Goal: Find specific fact: Find specific fact

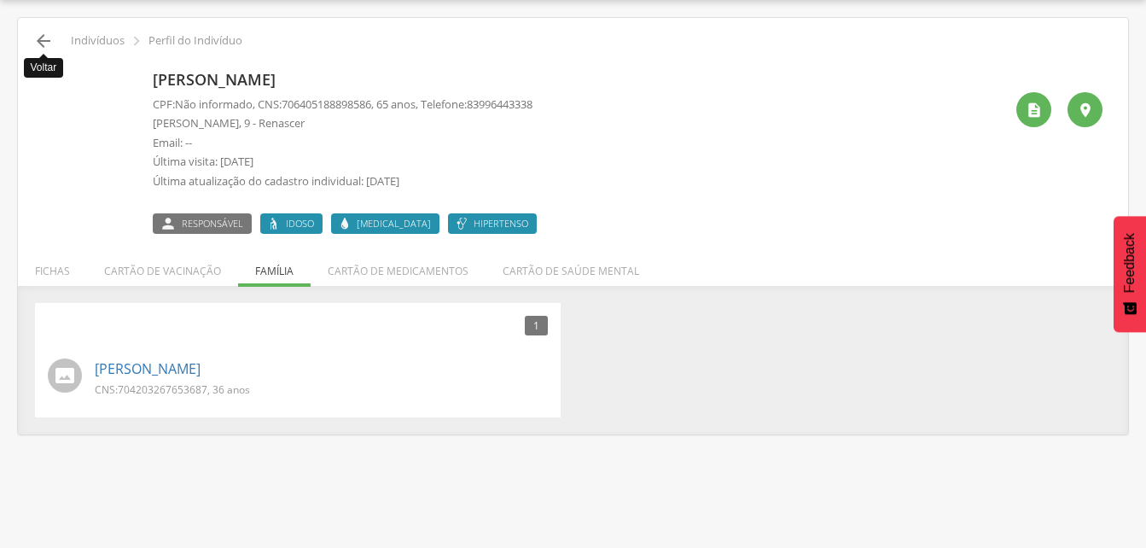
click at [44, 45] on icon "" at bounding box center [43, 41] width 20 height 20
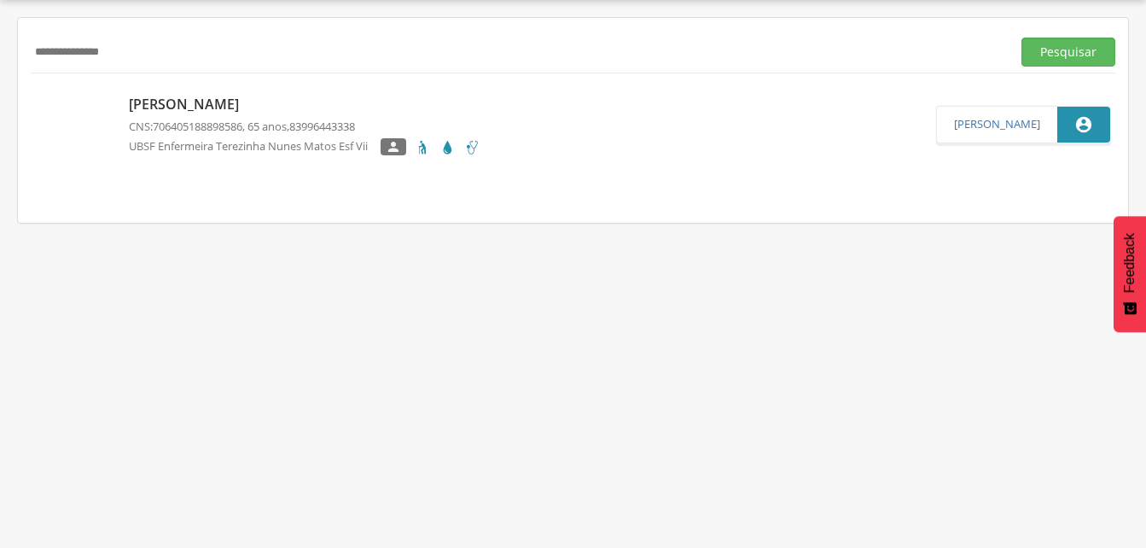
click at [193, 49] on input "**********" at bounding box center [518, 52] width 974 height 29
type input "*"
click at [84, 51] on input "text" at bounding box center [518, 52] width 974 height 29
click at [1044, 61] on button "Pesquisar" at bounding box center [1068, 52] width 94 height 29
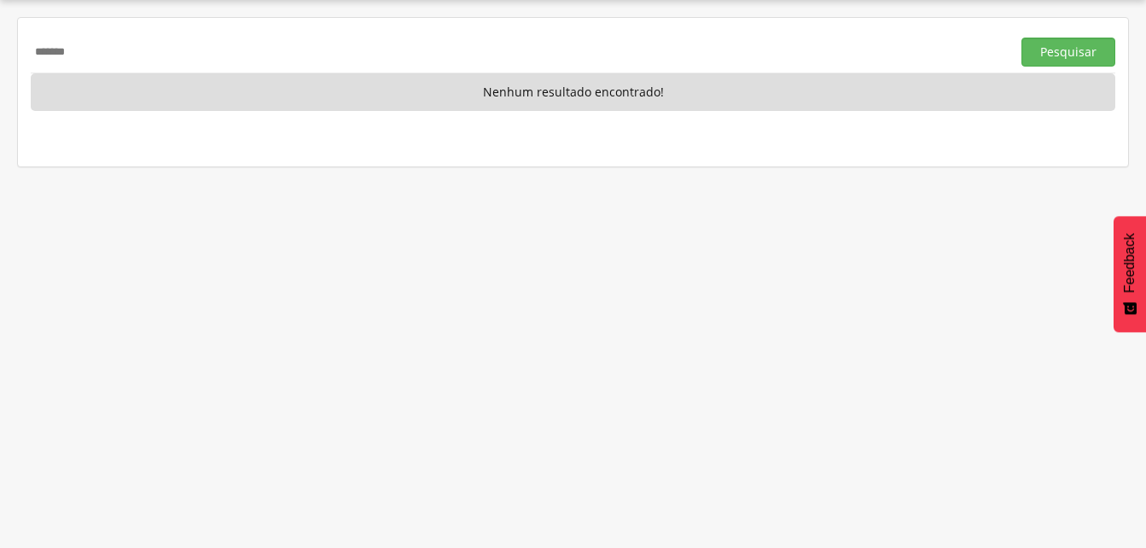
click at [38, 50] on input "*******" at bounding box center [518, 52] width 974 height 29
type input "*******"
click at [1050, 52] on button "Pesquisar" at bounding box center [1068, 52] width 94 height 29
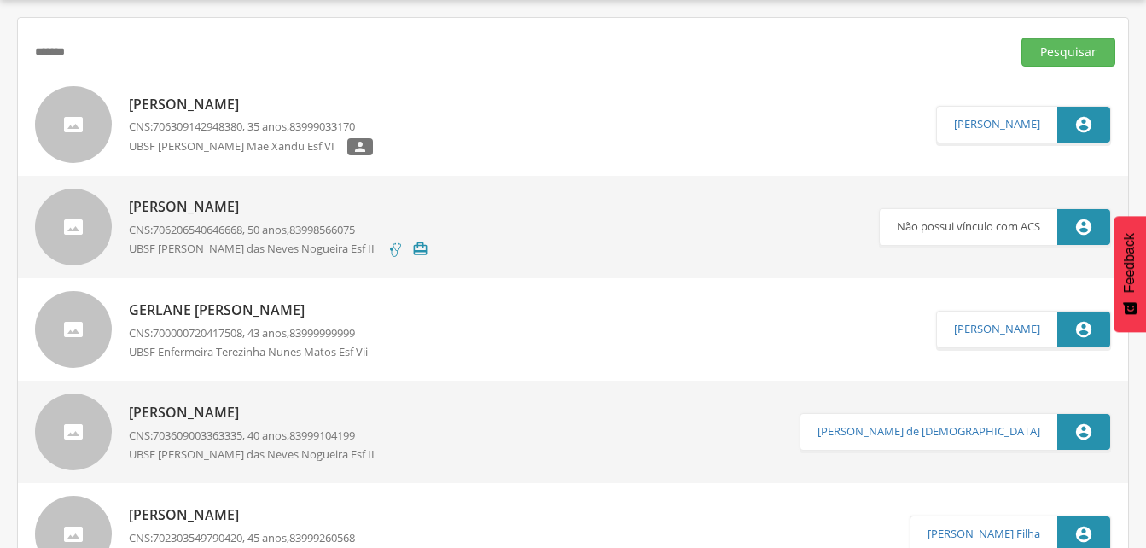
click at [227, 410] on p "[PERSON_NAME]" at bounding box center [258, 413] width 259 height 20
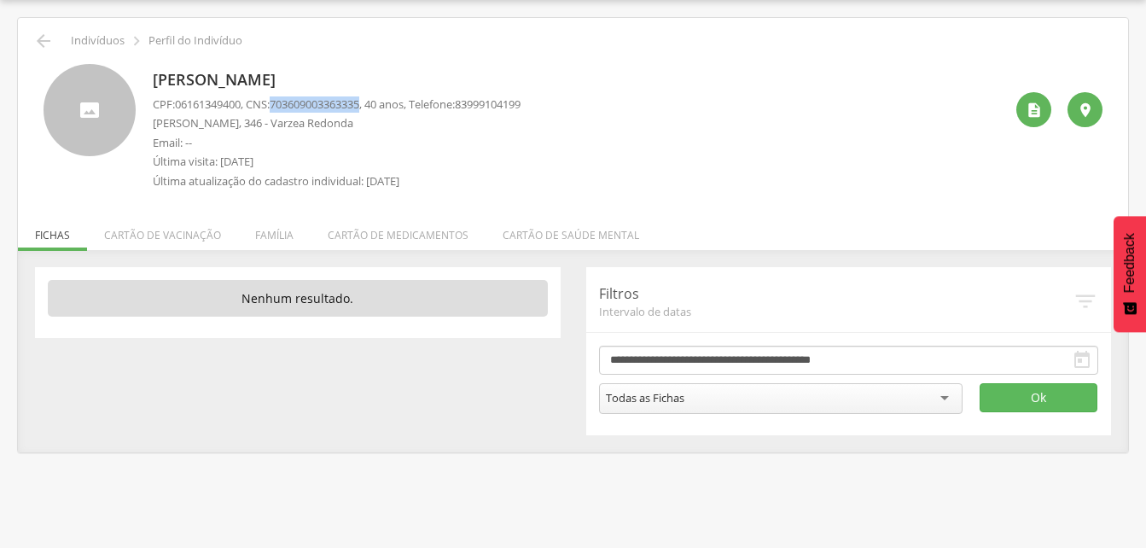
drag, startPoint x: 281, startPoint y: 102, endPoint x: 376, endPoint y: 106, distance: 95.7
click at [376, 106] on p "CPF: 06161349400 , CNS: [PHONE_NUMBER] , 40 anos, Telefone: [PHONE_NUMBER]" at bounding box center [337, 104] width 368 height 16
drag, startPoint x: 376, startPoint y: 106, endPoint x: 350, endPoint y: 104, distance: 26.5
copy span "703609003363335"
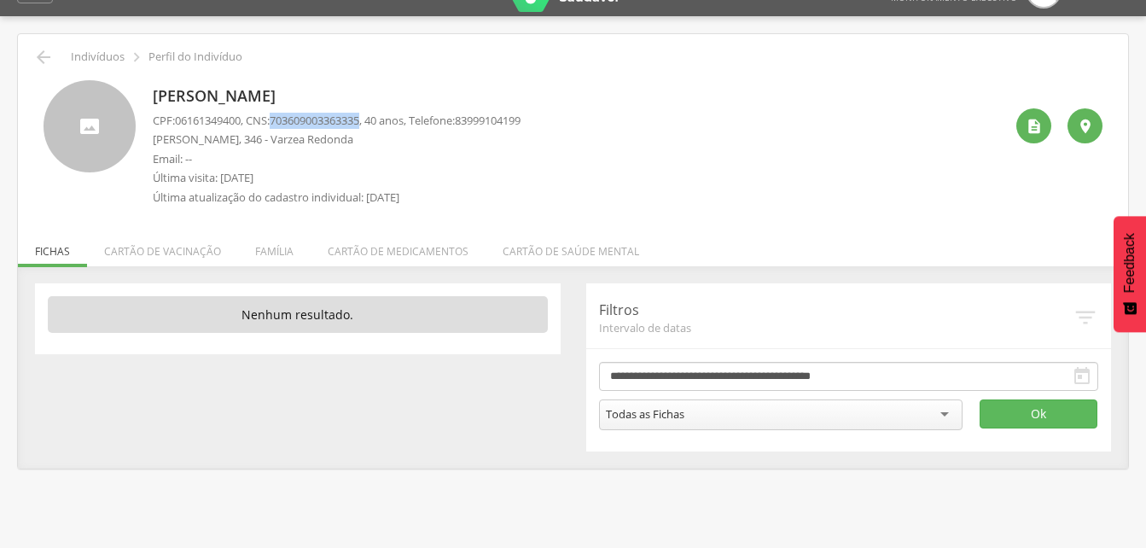
scroll to position [51, 0]
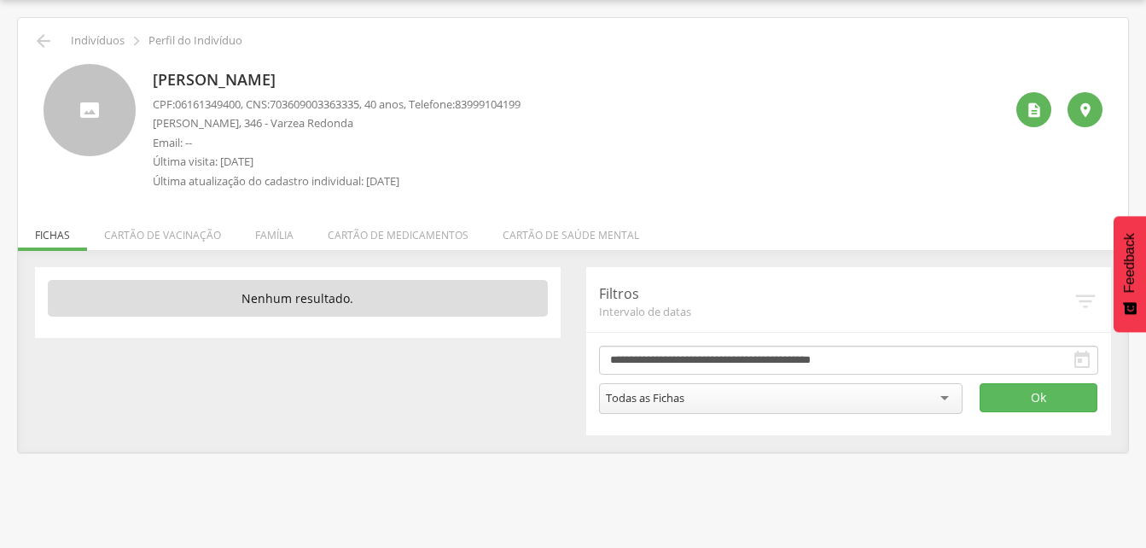
click at [510, 403] on div "**********" at bounding box center [572, 351] width 1101 height 168
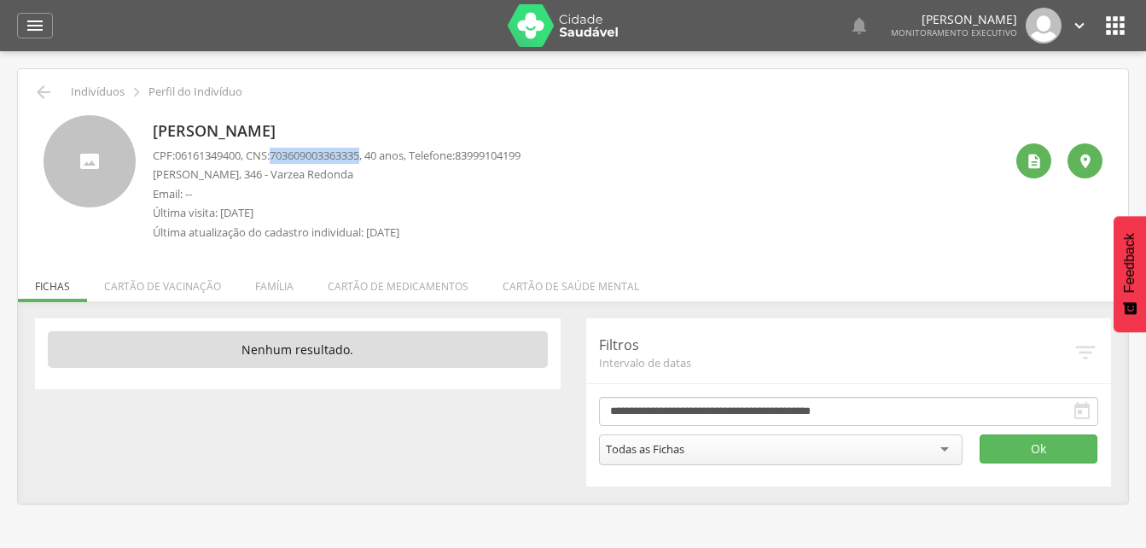
drag, startPoint x: 279, startPoint y: 153, endPoint x: 373, endPoint y: 155, distance: 93.9
click at [373, 155] on p "CPF: 06161349400 , CNS: [PHONE_NUMBER] , 40 anos, Telefone: [PHONE_NUMBER]" at bounding box center [337, 156] width 368 height 16
drag, startPoint x: 373, startPoint y: 155, endPoint x: 352, endPoint y: 153, distance: 20.6
copy p "703609003363335"
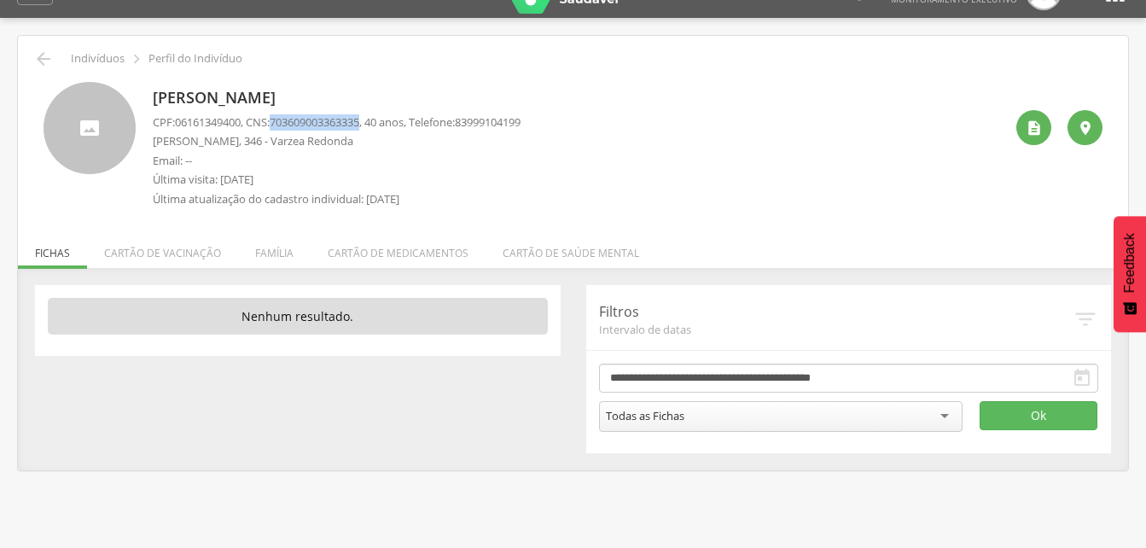
scroll to position [51, 0]
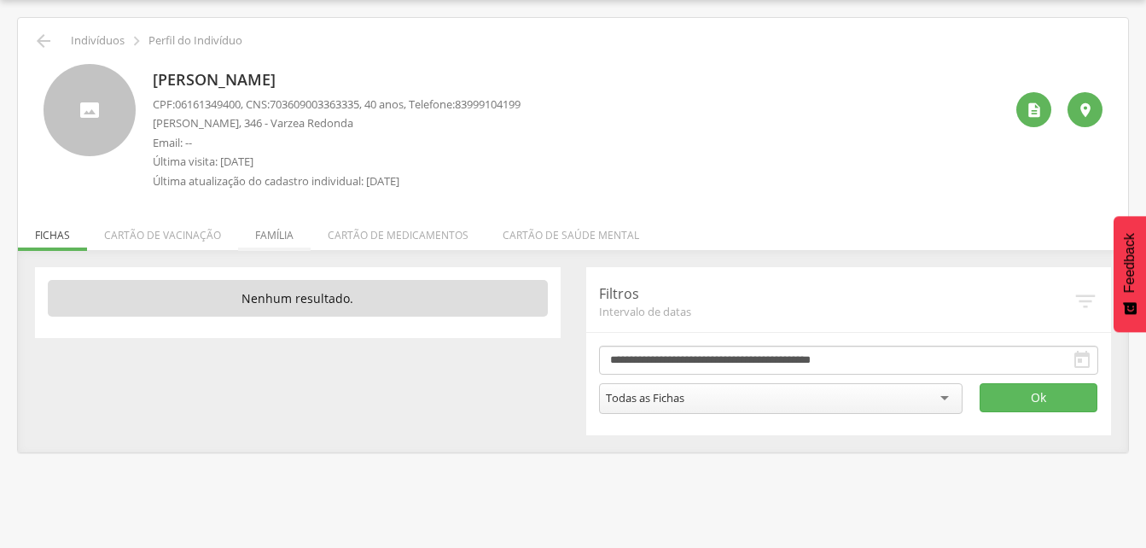
click at [280, 233] on li "Família" at bounding box center [274, 231] width 73 height 40
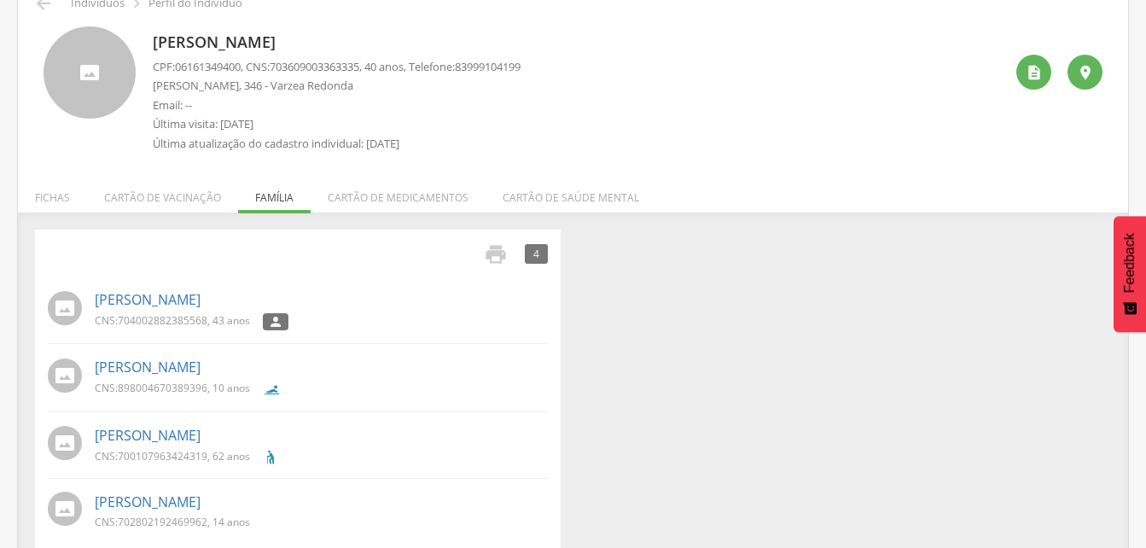
scroll to position [109, 0]
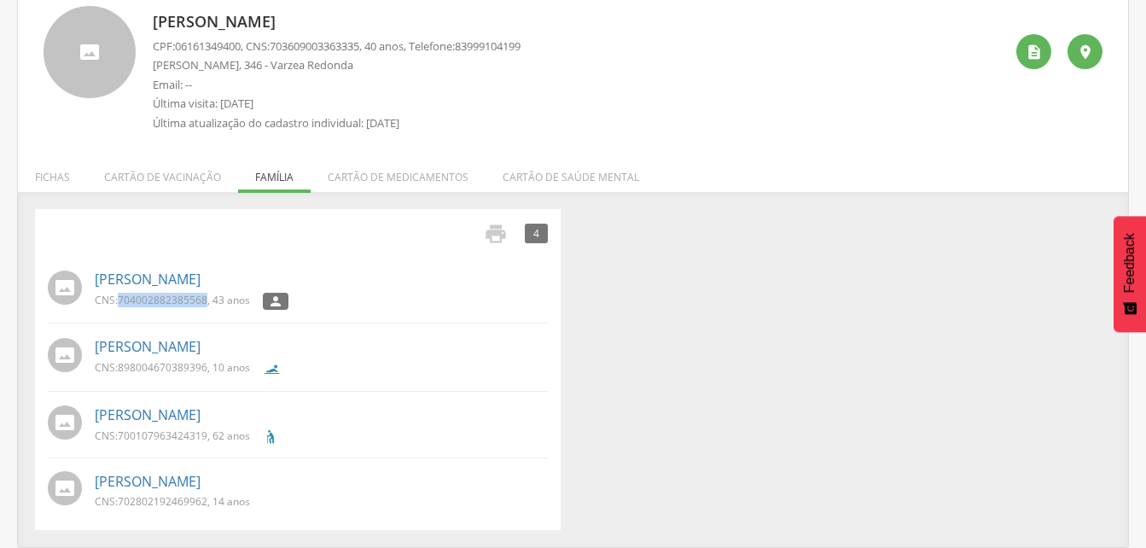
drag, startPoint x: 116, startPoint y: 294, endPoint x: 206, endPoint y: 305, distance: 90.2
click at [206, 305] on p "CNS: 704002882385568 , 43 anos" at bounding box center [172, 300] width 155 height 15
copy p "704002882385568"
click at [127, 346] on link "[PERSON_NAME]" at bounding box center [148, 347] width 106 height 20
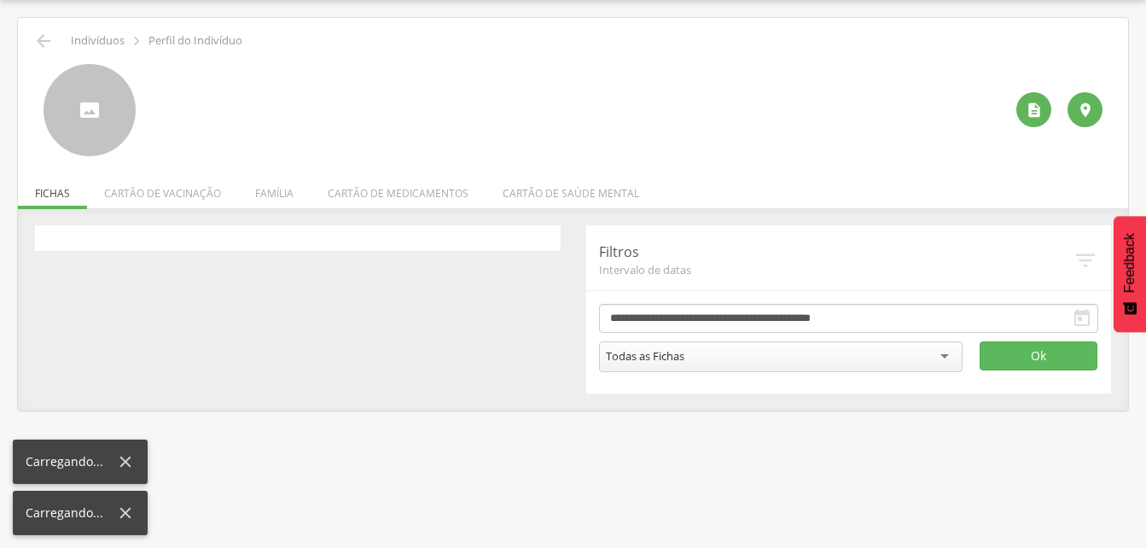
scroll to position [51, 0]
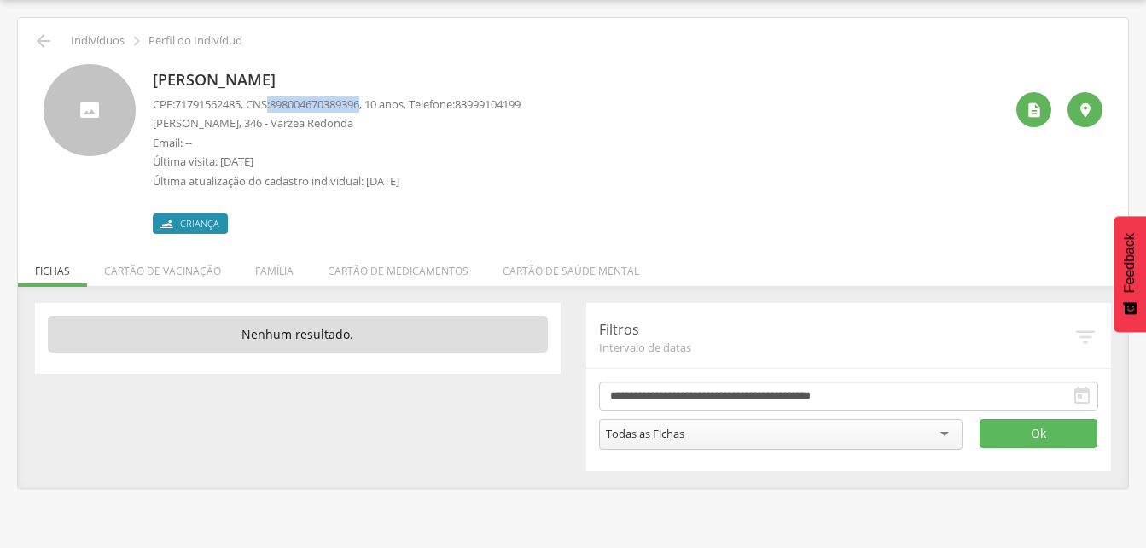
drag, startPoint x: 274, startPoint y: 102, endPoint x: 373, endPoint y: 100, distance: 99.0
click at [373, 100] on p "CPF: 71791562485 , CNS: [PHONE_NUMBER] , 10 anos, Telefone: [PHONE_NUMBER]" at bounding box center [337, 104] width 368 height 16
drag, startPoint x: 373, startPoint y: 100, endPoint x: 363, endPoint y: 102, distance: 9.5
copy p ": 898004670389396"
click at [263, 271] on li "Família" at bounding box center [274, 267] width 73 height 40
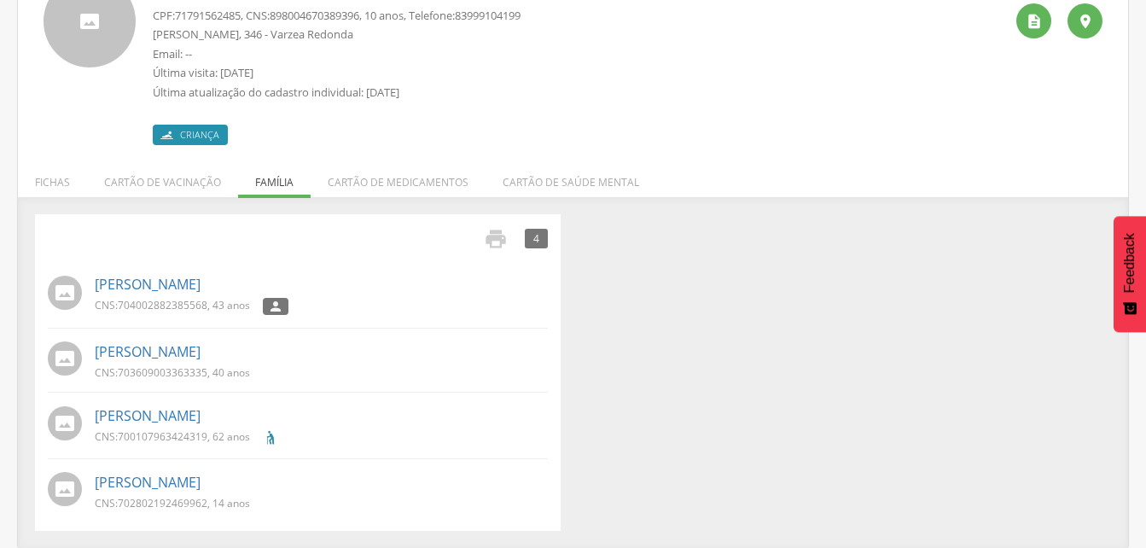
scroll to position [141, 0]
click at [153, 485] on link "[PERSON_NAME]" at bounding box center [148, 482] width 106 height 20
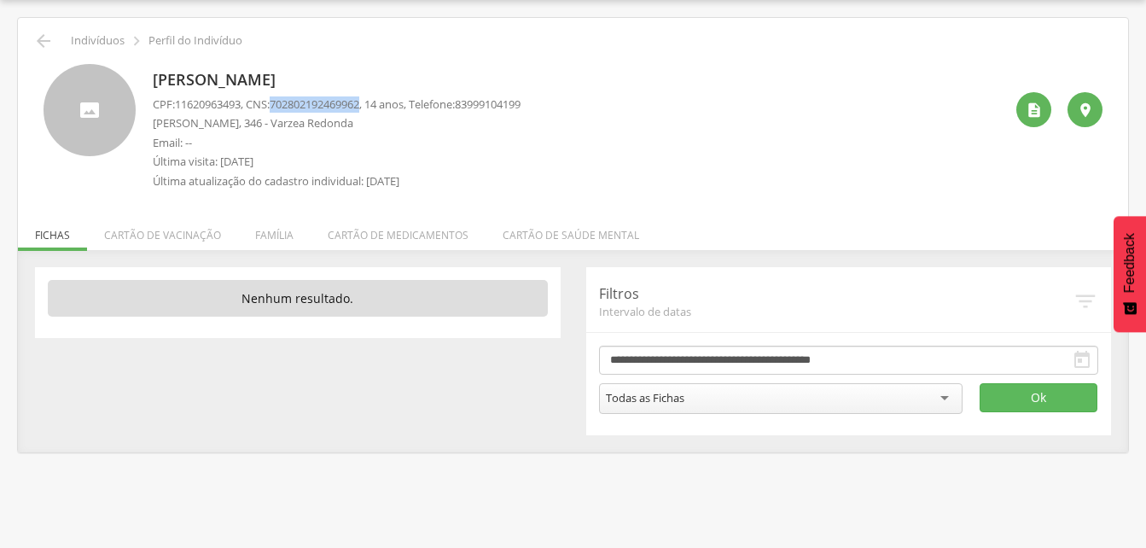
drag, startPoint x: 279, startPoint y: 98, endPoint x: 375, endPoint y: 100, distance: 96.4
click at [375, 100] on p "CPF: 11620963493 , CNS: [PHONE_NUMBER] , 14 anos, Telefone: [PHONE_NUMBER]" at bounding box center [337, 104] width 368 height 16
drag, startPoint x: 375, startPoint y: 100, endPoint x: 365, endPoint y: 108, distance: 12.8
copy p "702802192469962"
click at [275, 229] on li "Família" at bounding box center [274, 231] width 73 height 40
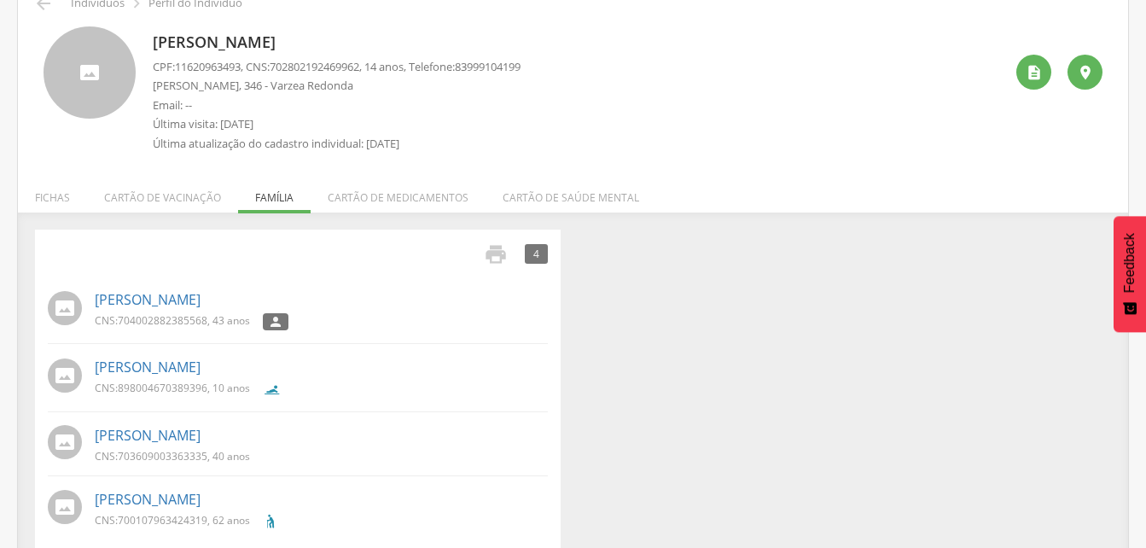
scroll to position [109, 0]
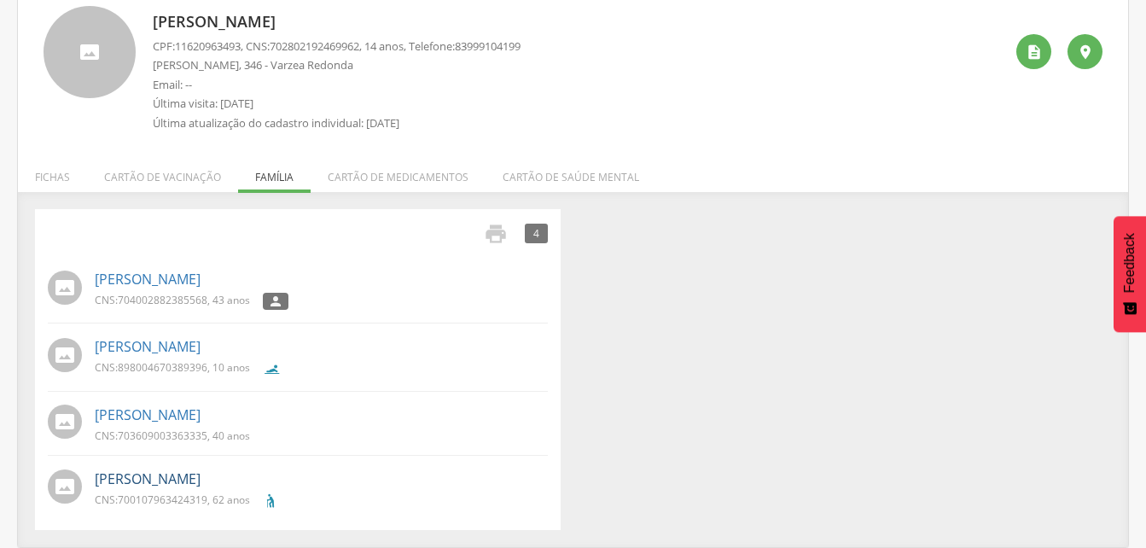
click at [175, 481] on link "[PERSON_NAME]" at bounding box center [148, 479] width 106 height 20
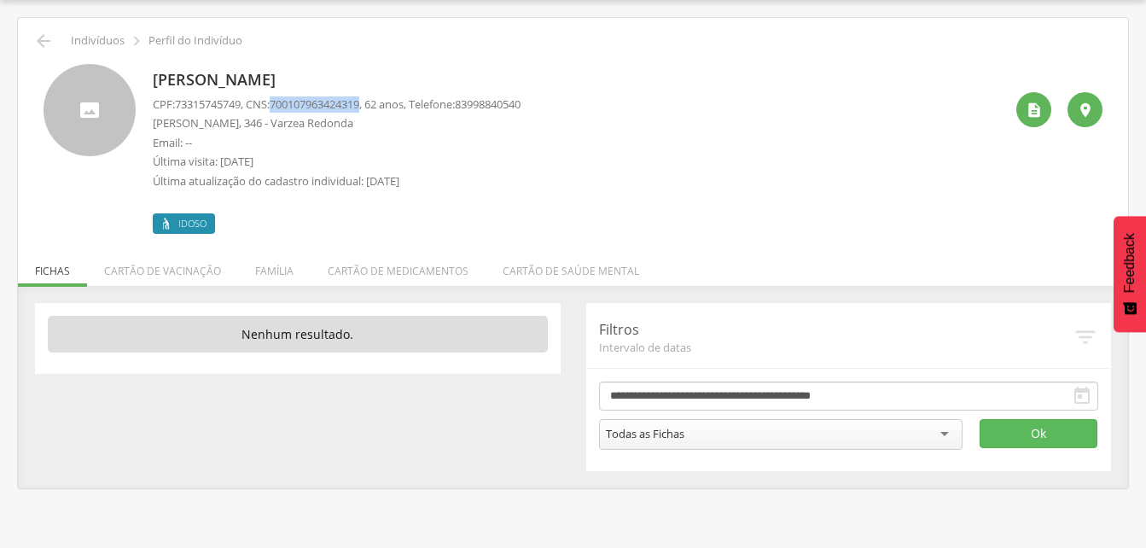
drag, startPoint x: 277, startPoint y: 102, endPoint x: 376, endPoint y: 105, distance: 99.0
click at [376, 105] on p "CPF: 73315745749 , CNS: [PHONE_NUMBER] , 62 anos, Telefone: [PHONE_NUMBER]" at bounding box center [337, 104] width 368 height 16
drag, startPoint x: 376, startPoint y: 105, endPoint x: 335, endPoint y: 108, distance: 41.1
copy p "700107963424319"
click at [272, 272] on li "Família" at bounding box center [274, 267] width 73 height 40
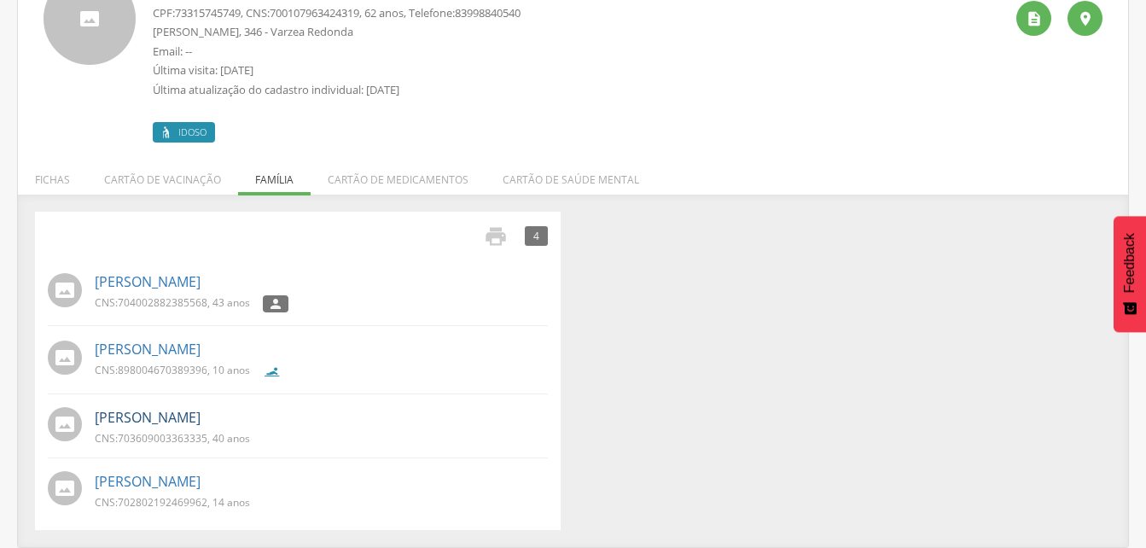
click at [148, 422] on link "[PERSON_NAME]" at bounding box center [148, 418] width 106 height 20
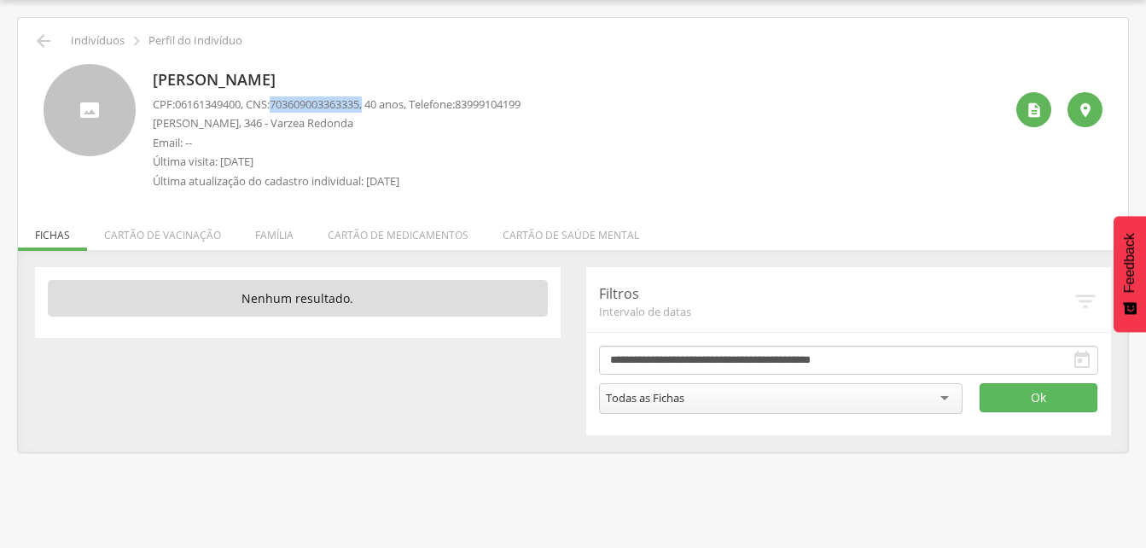
drag, startPoint x: 280, startPoint y: 104, endPoint x: 378, endPoint y: 104, distance: 98.1
click at [378, 104] on p "CPF: 06161349400 , CNS: [PHONE_NUMBER] , 40 anos, Telefone: [PHONE_NUMBER]" at bounding box center [337, 104] width 368 height 16
drag, startPoint x: 378, startPoint y: 104, endPoint x: 351, endPoint y: 104, distance: 27.3
click at [378, 104] on p "CPF: 06161349400 , CNS: [PHONE_NUMBER] , 40 anos, Telefone: [PHONE_NUMBER]" at bounding box center [337, 104] width 368 height 16
drag, startPoint x: 279, startPoint y: 102, endPoint x: 374, endPoint y: 103, distance: 94.7
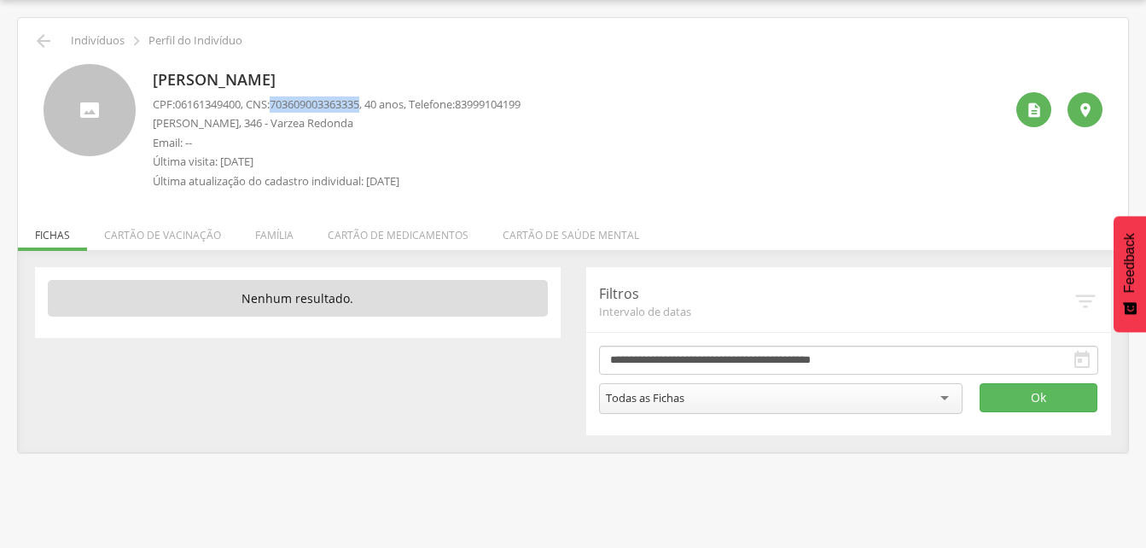
click at [374, 103] on p "CPF: 06161349400 , CNS: [PHONE_NUMBER] , 40 anos, Telefone: [PHONE_NUMBER]" at bounding box center [337, 104] width 368 height 16
drag, startPoint x: 374, startPoint y: 103, endPoint x: 327, endPoint y: 103, distance: 46.9
copy p "703609003363335"
click at [272, 236] on li "Família" at bounding box center [274, 231] width 73 height 40
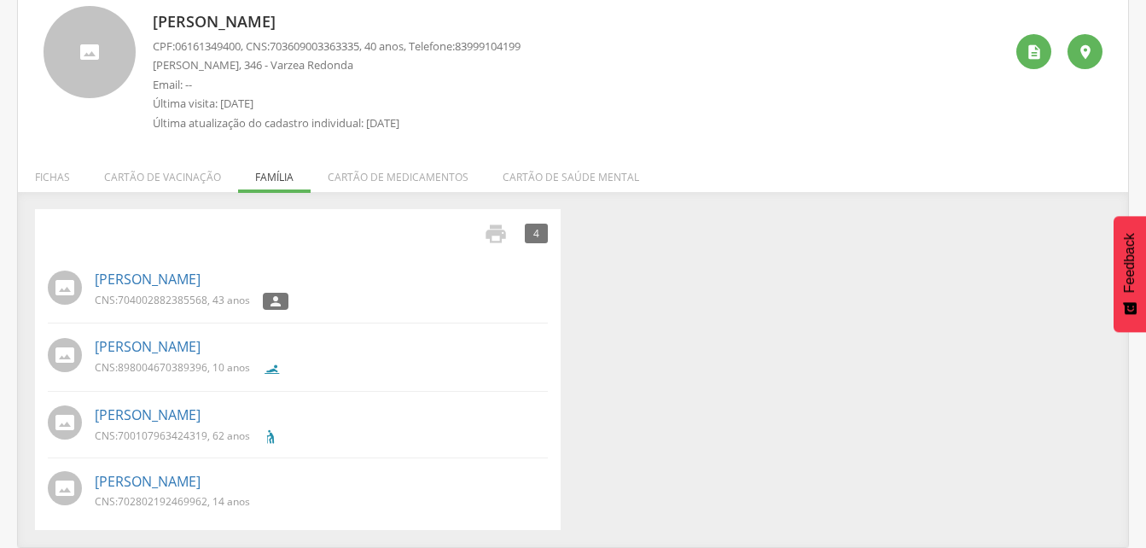
scroll to position [0, 0]
